Goal: Obtain resource: Download file/media

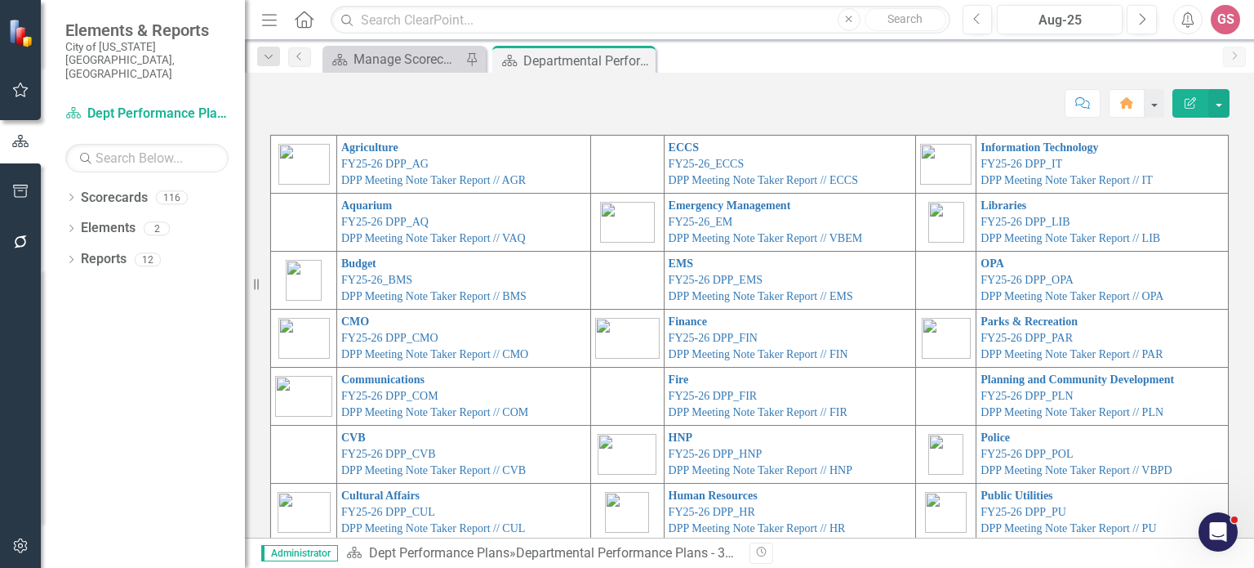
scroll to position [92, 0]
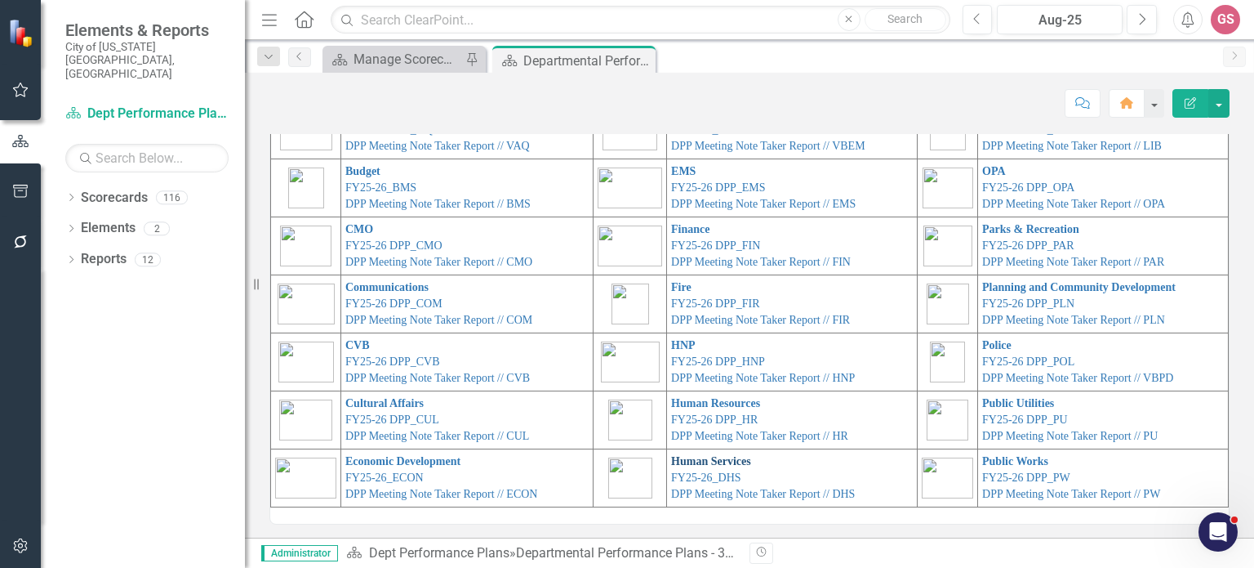
click at [684, 458] on link "Human Services" at bounding box center [711, 461] width 80 height 12
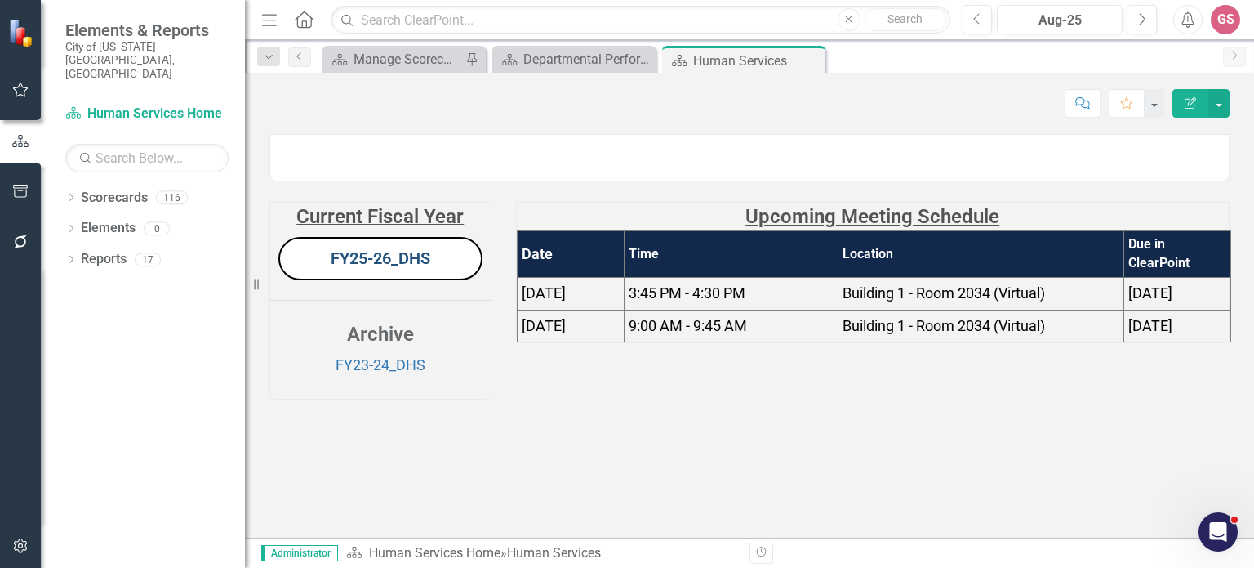
click at [408, 268] on link "FY25-26_DHS" at bounding box center [381, 258] width 100 height 20
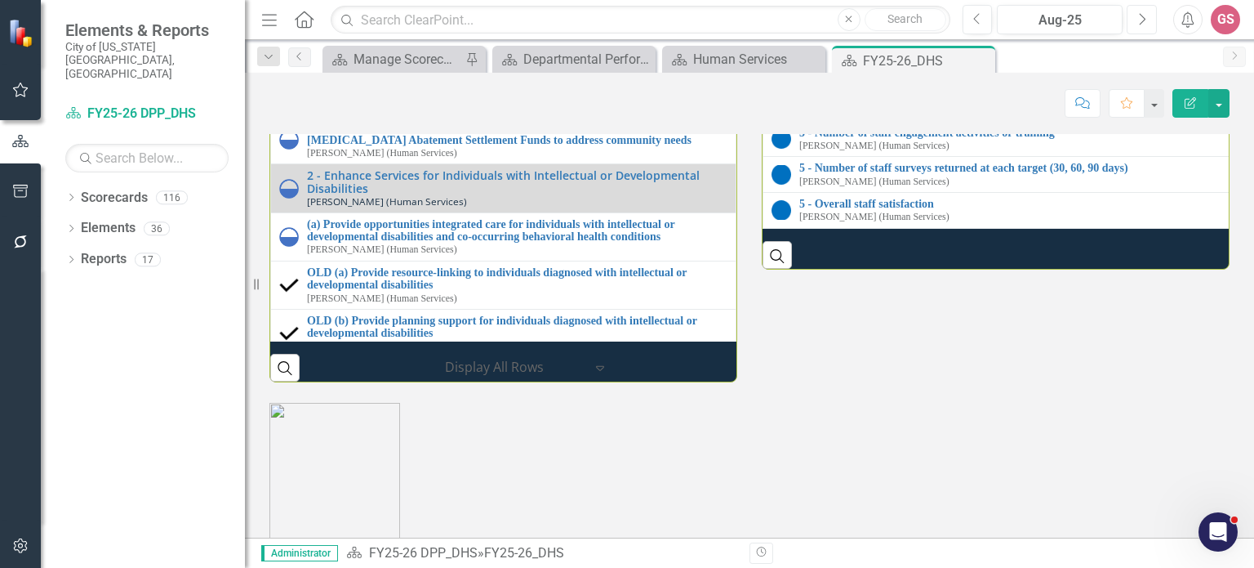
click at [1143, 27] on button "Next" at bounding box center [1142, 19] width 30 height 29
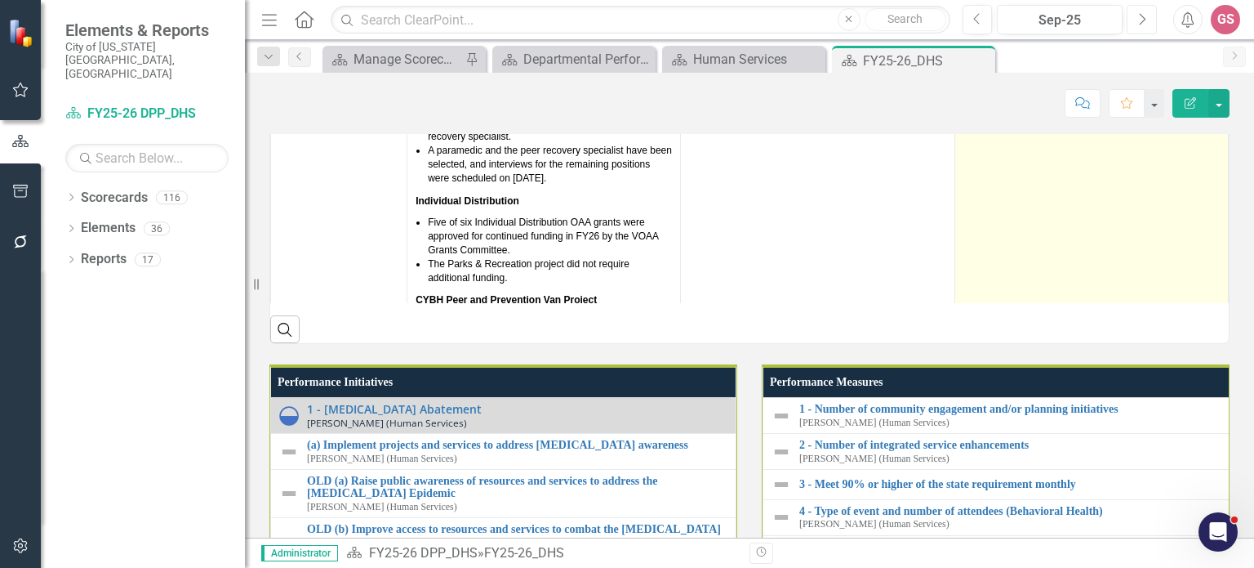
scroll to position [163, 0]
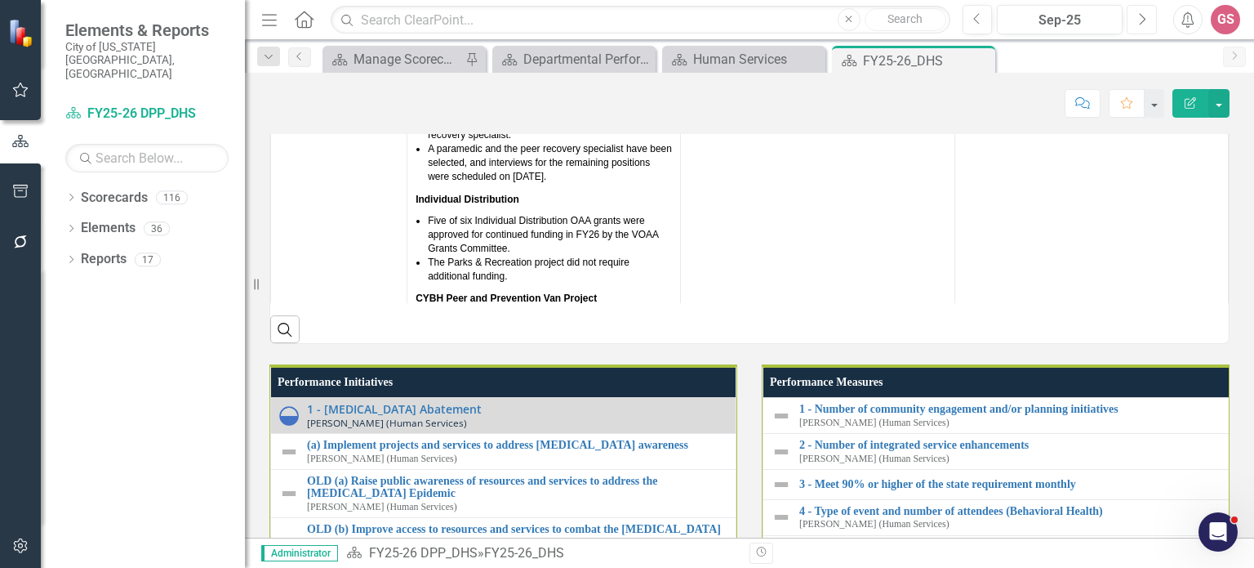
click at [1147, 21] on button "Next" at bounding box center [1142, 19] width 30 height 29
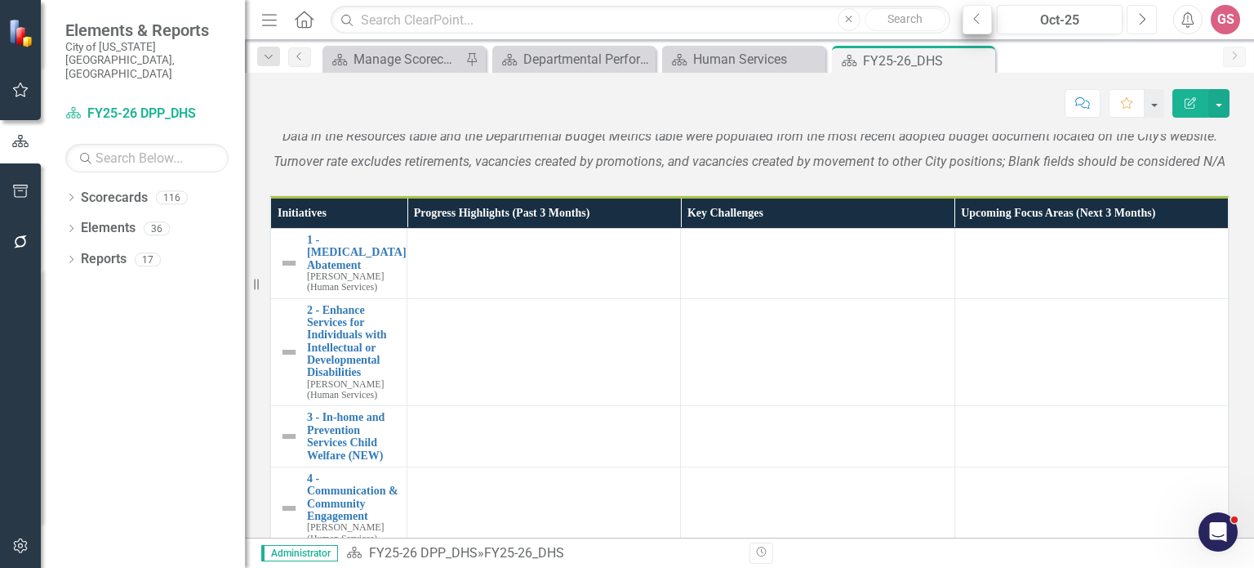
scroll to position [1265, 0]
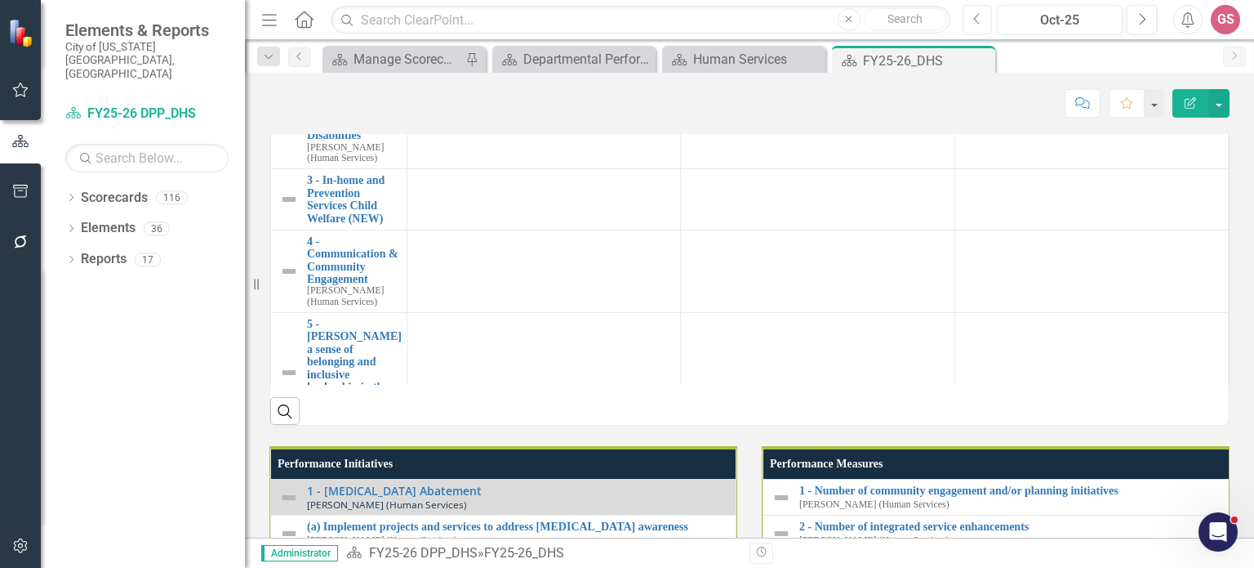
click at [987, 24] on button "Previous" at bounding box center [978, 19] width 30 height 29
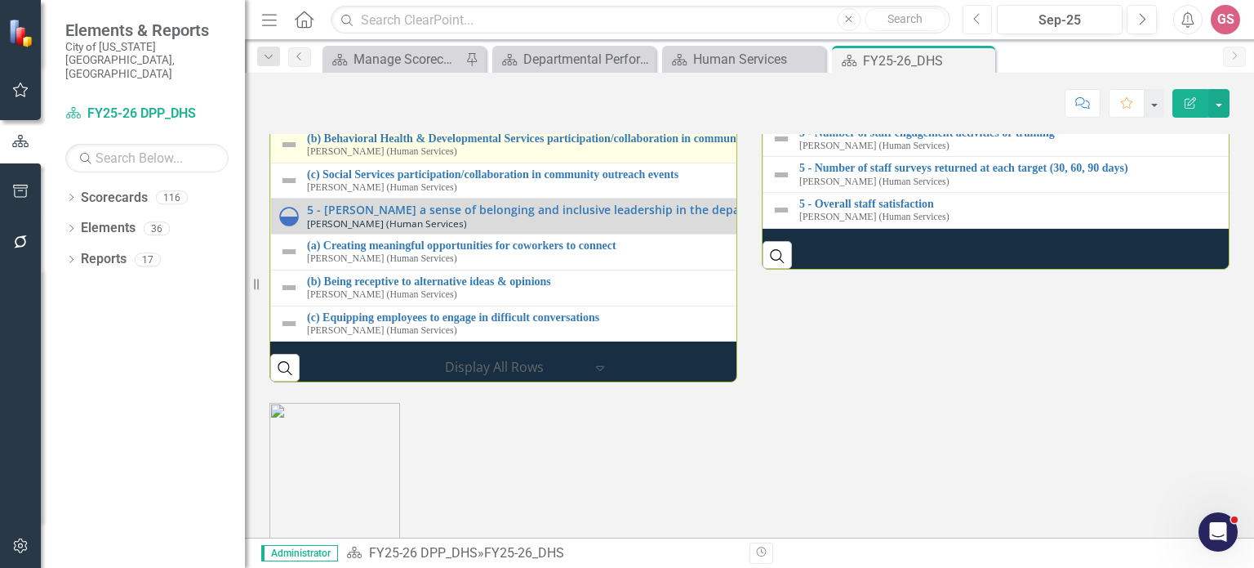
scroll to position [273, 0]
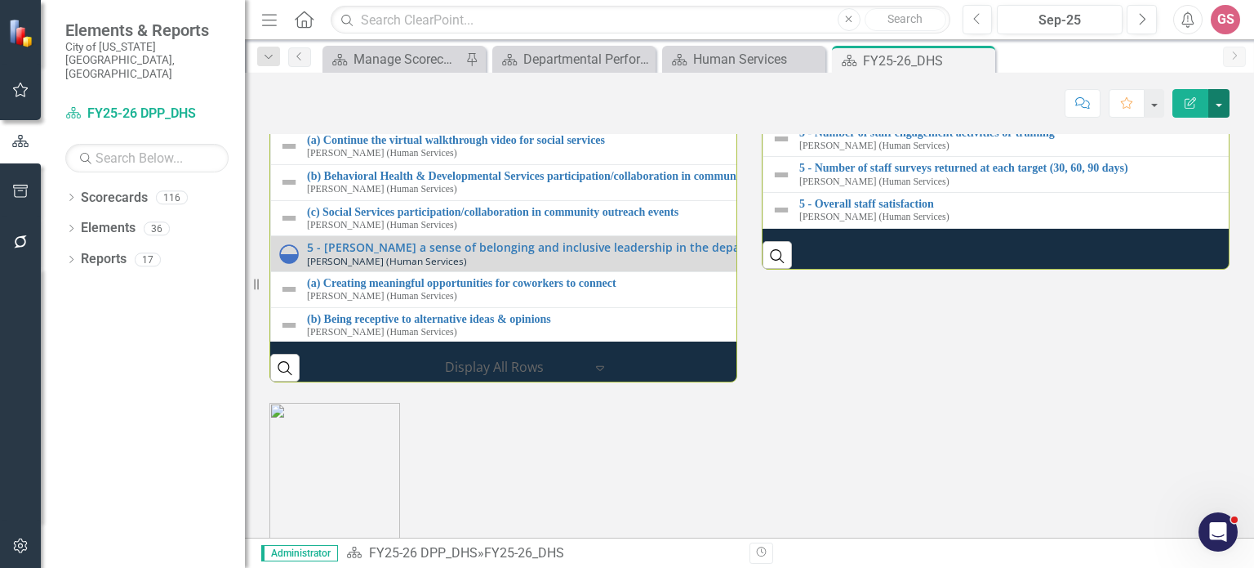
click at [1216, 107] on button "button" at bounding box center [1219, 103] width 21 height 29
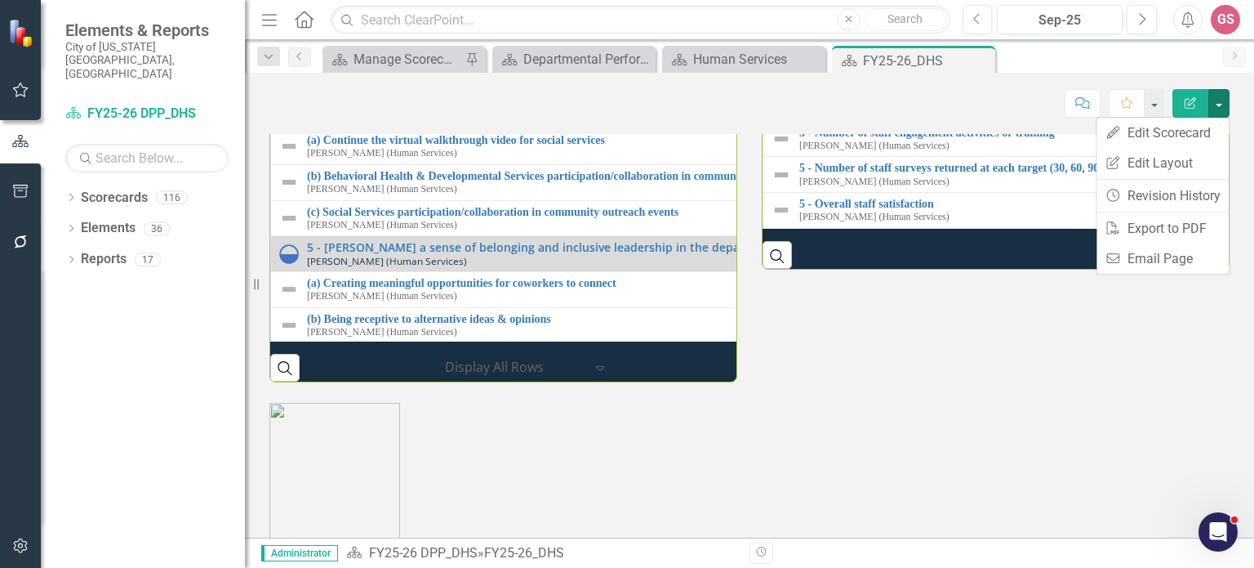
click at [918, 149] on div "Performance Measures 1 - Number of community engagement and/or planning initiat…" at bounding box center [996, 82] width 492 height 376
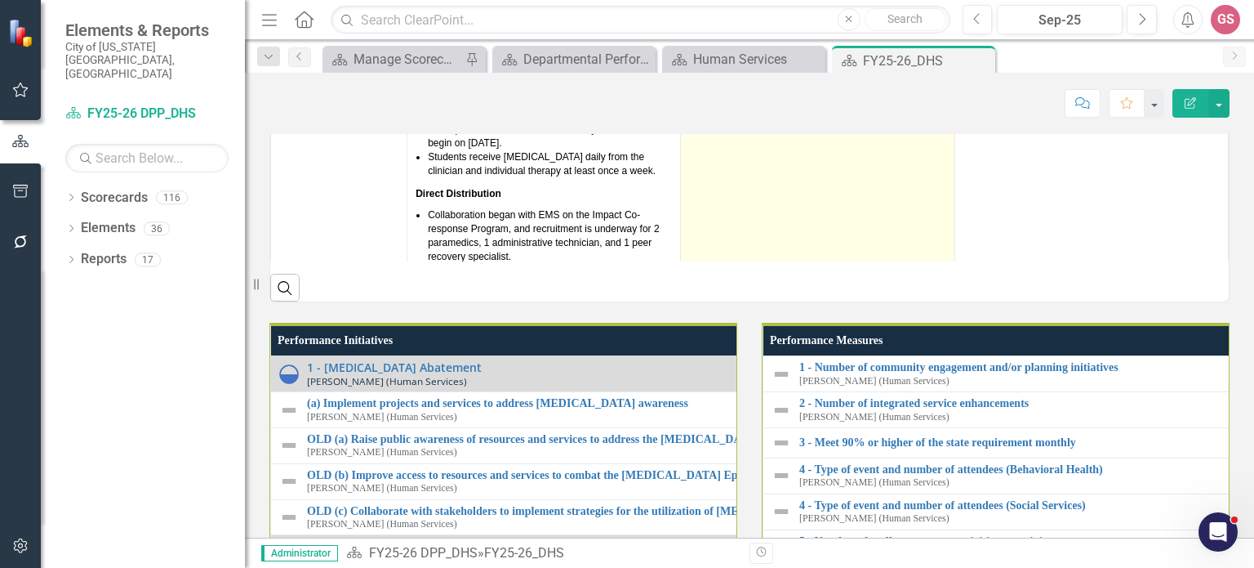
scroll to position [1143, 0]
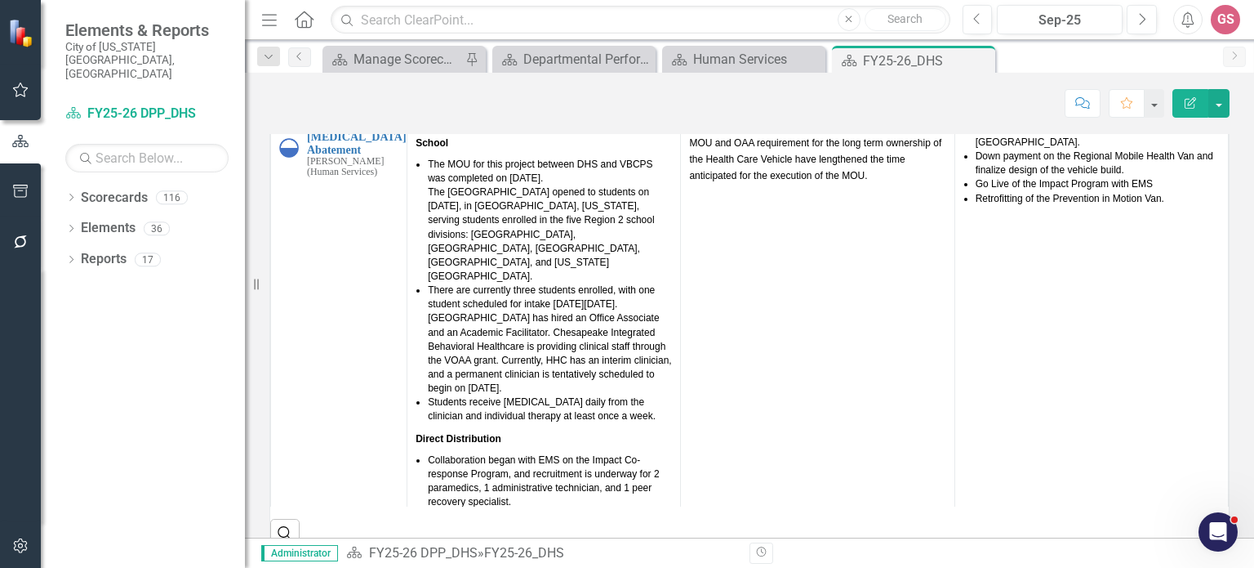
click at [849, 113] on th "Key Challenges" at bounding box center [818, 97] width 274 height 31
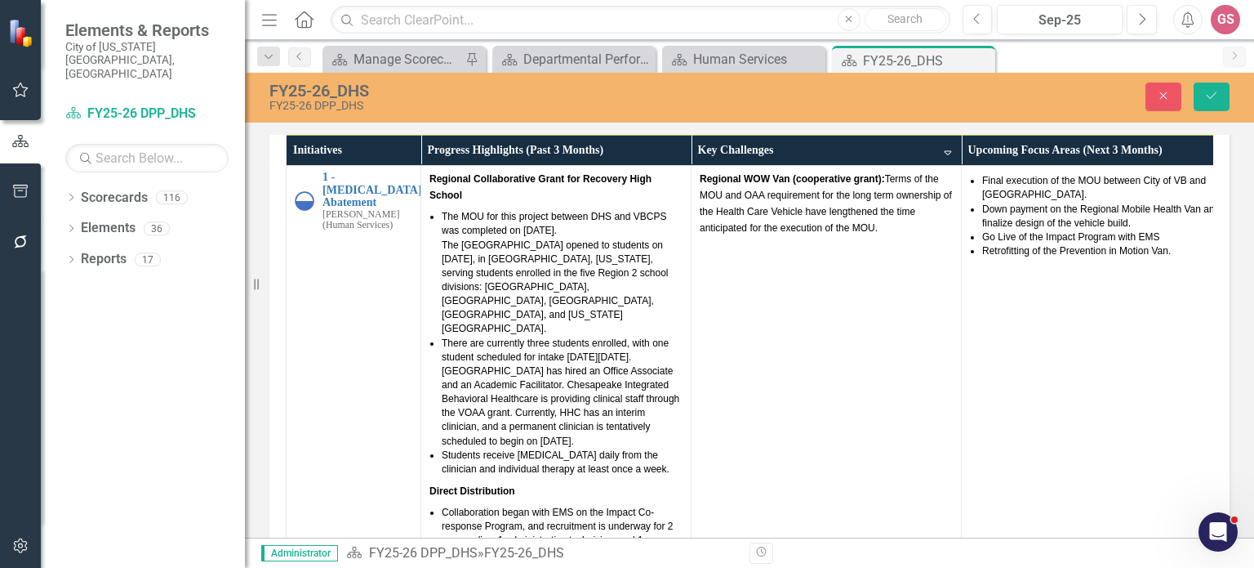
click at [1166, 114] on link "Link View Page" at bounding box center [1182, 103] width 70 height 21
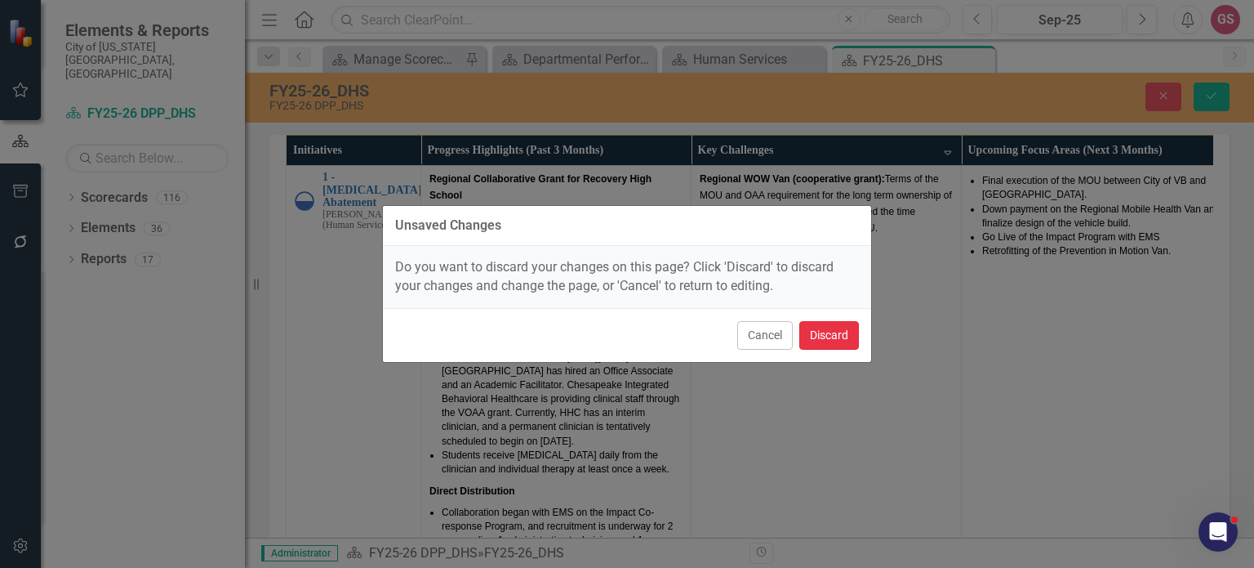
click at [844, 340] on button "Discard" at bounding box center [830, 335] width 60 height 29
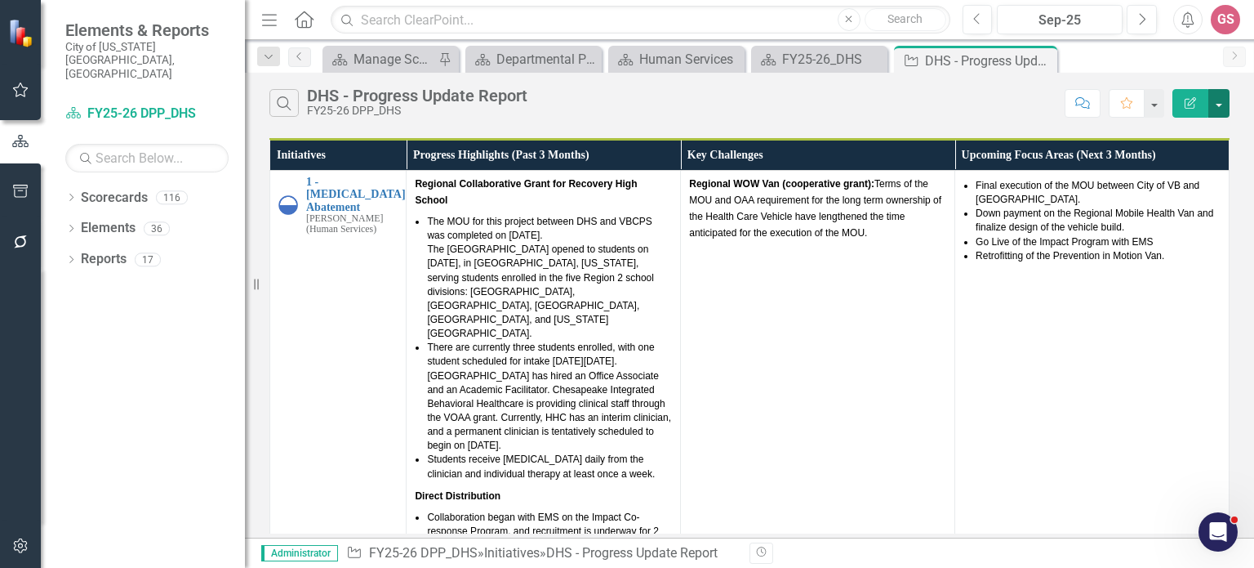
click at [1217, 105] on button "button" at bounding box center [1219, 103] width 21 height 29
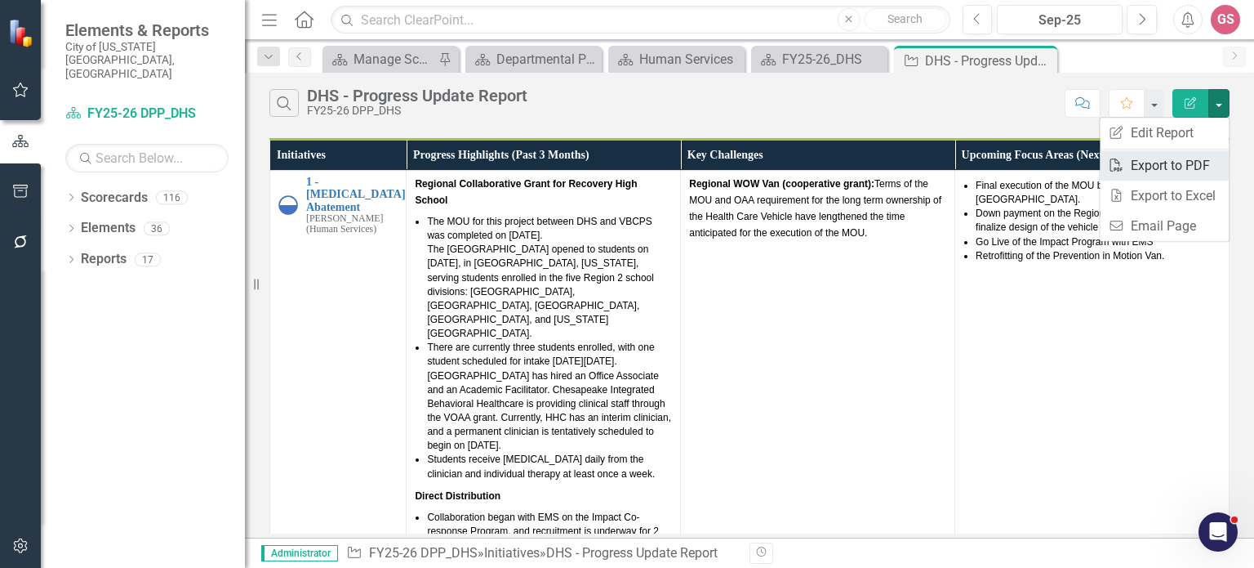
click at [1163, 169] on link "PDF Export to PDF" at bounding box center [1164, 165] width 129 height 30
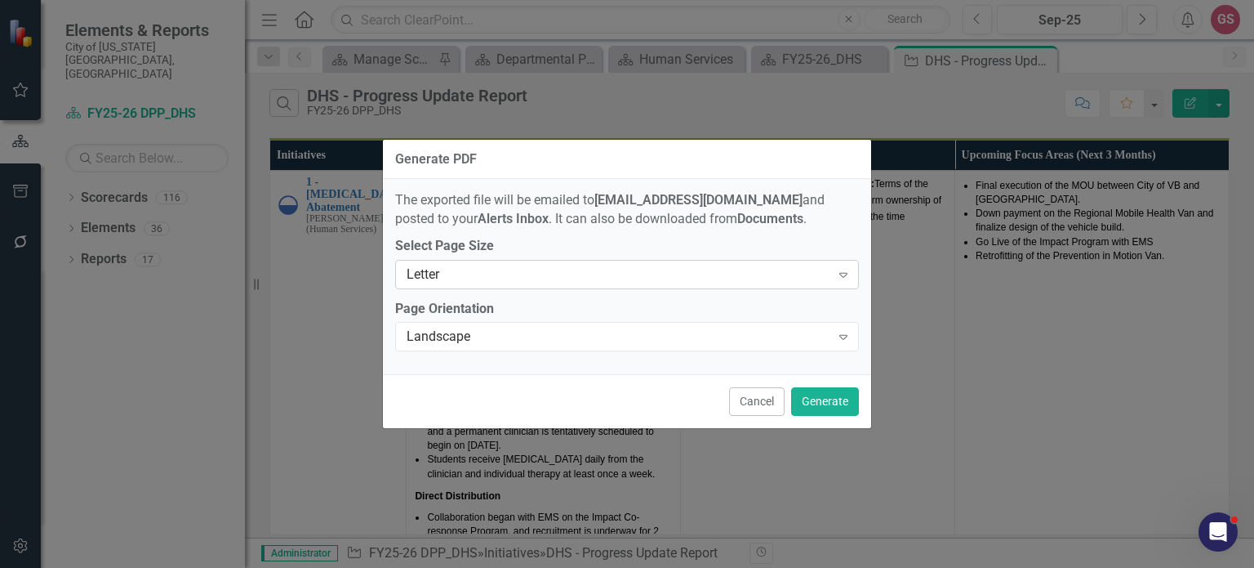
click at [826, 270] on div "Letter" at bounding box center [619, 274] width 424 height 19
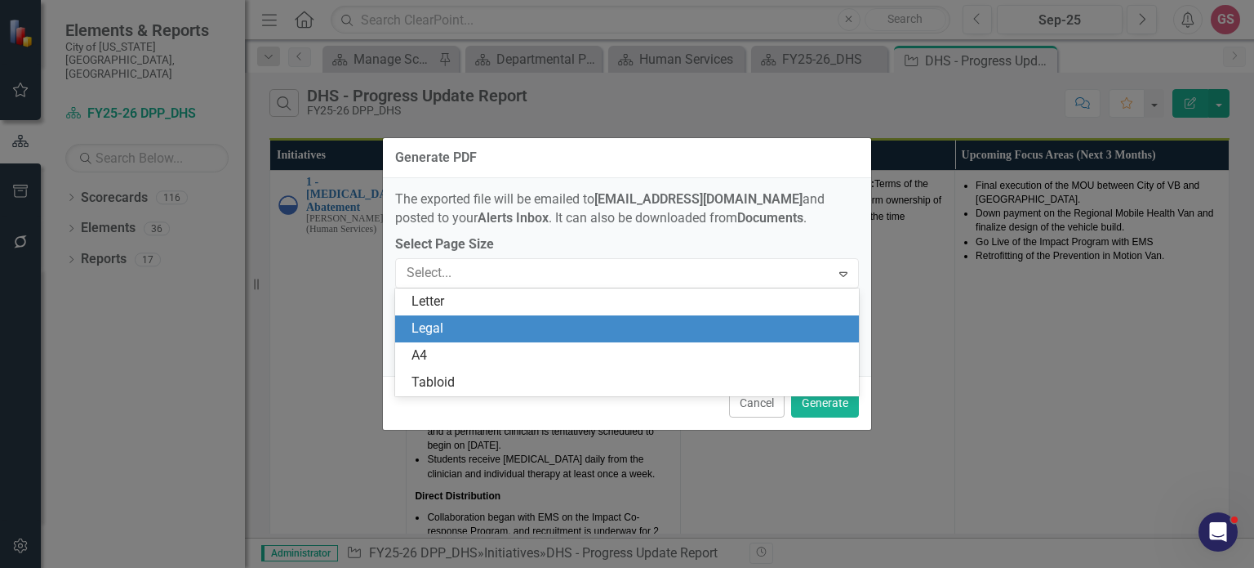
click at [778, 334] on div "Legal" at bounding box center [631, 328] width 438 height 19
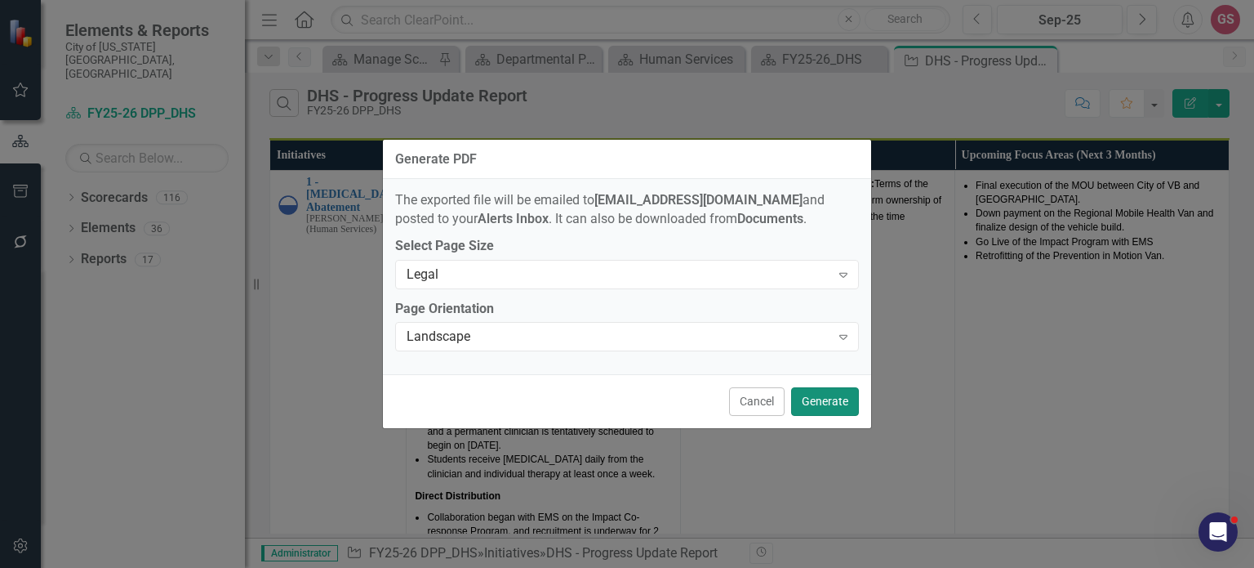
click at [835, 404] on button "Generate" at bounding box center [825, 401] width 68 height 29
